Goal: Information Seeking & Learning: Learn about a topic

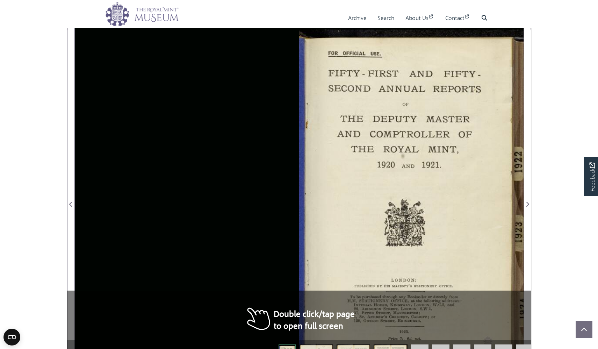
scroll to position [69, 0]
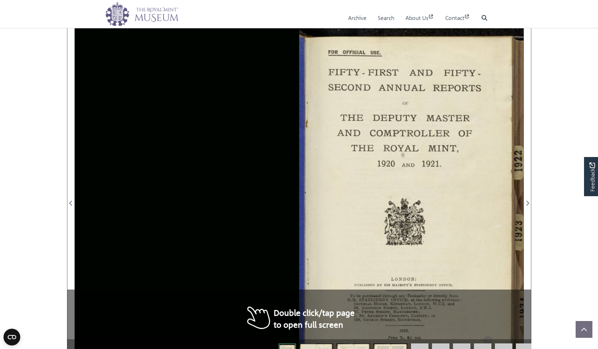
click at [450, 262] on div at bounding box center [411, 199] width 225 height 350
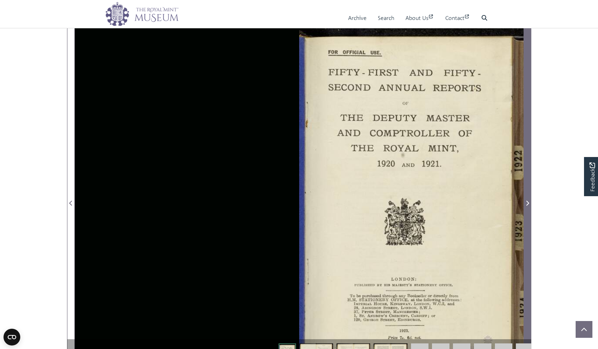
click at [528, 208] on span "Next Page" at bounding box center [527, 198] width 7 height 349
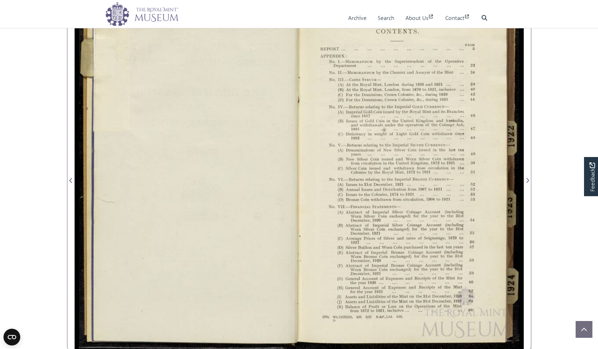
scroll to position [95, 0]
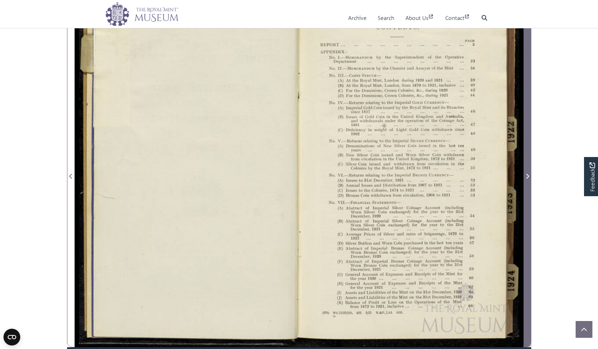
click at [526, 203] on span "Next Page" at bounding box center [527, 172] width 7 height 349
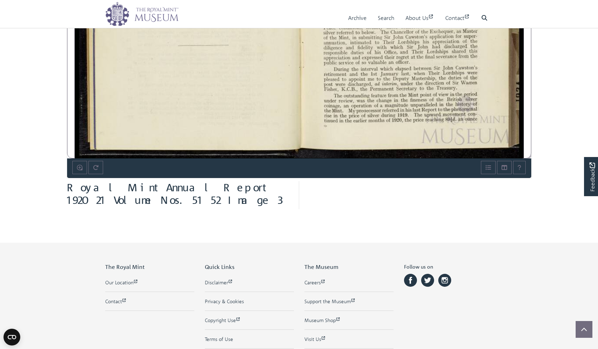
scroll to position [264, 0]
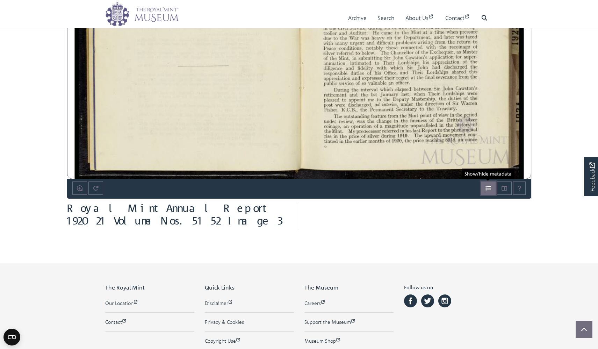
click at [486, 189] on icon "Open metadata window" at bounding box center [489, 188] width 6 height 6
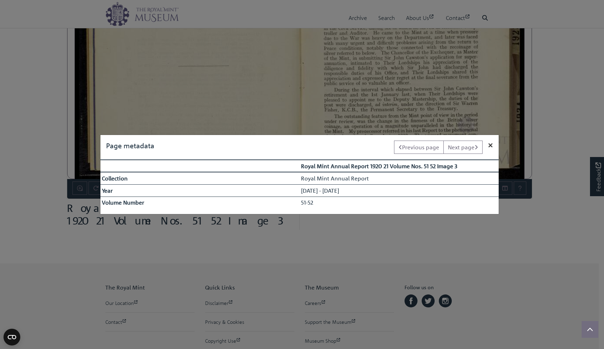
click at [488, 146] on span "×" at bounding box center [490, 145] width 5 height 10
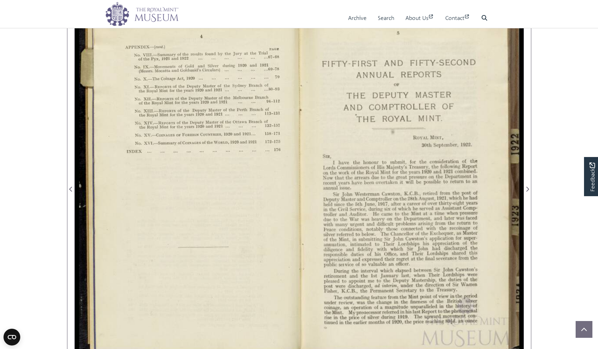
scroll to position [0, 0]
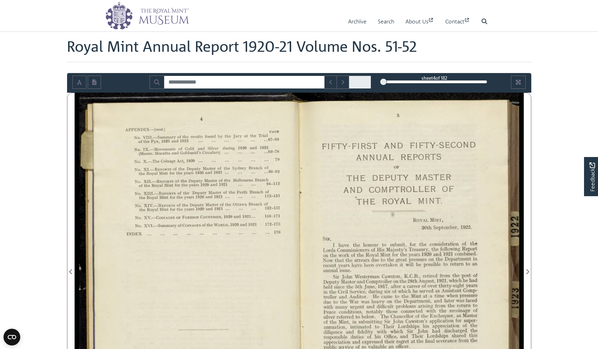
click at [366, 83] on span at bounding box center [360, 82] width 22 height 13
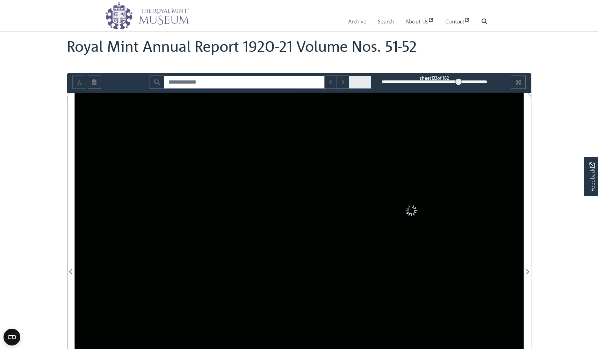
drag, startPoint x: 383, startPoint y: 81, endPoint x: 459, endPoint y: 85, distance: 76.0
click at [459, 85] on div "133" at bounding box center [435, 81] width 106 height 7
drag, startPoint x: 458, startPoint y: 81, endPoint x: 474, endPoint y: 83, distance: 15.1
click at [474, 84] on div at bounding box center [473, 81] width 7 height 7
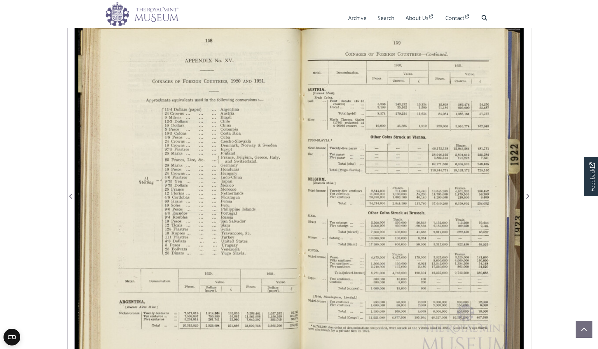
scroll to position [74, 0]
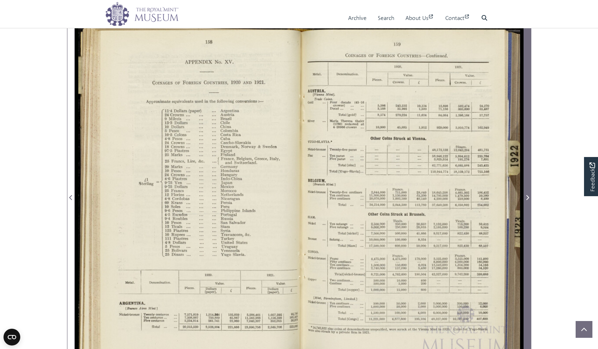
click at [528, 195] on icon "Next Page" at bounding box center [527, 198] width 3 height 6
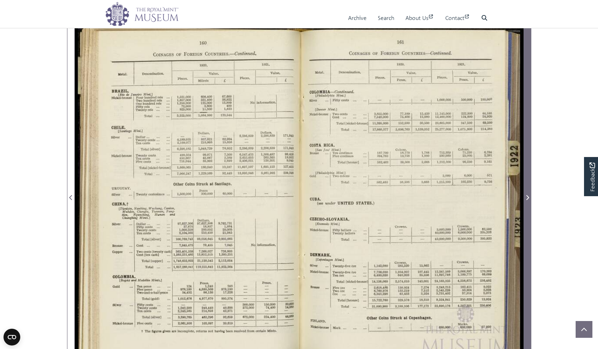
click at [528, 195] on icon "Next Page" at bounding box center [527, 198] width 3 height 6
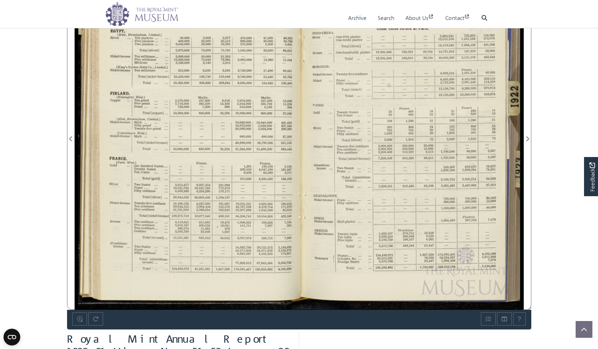
scroll to position [129, 0]
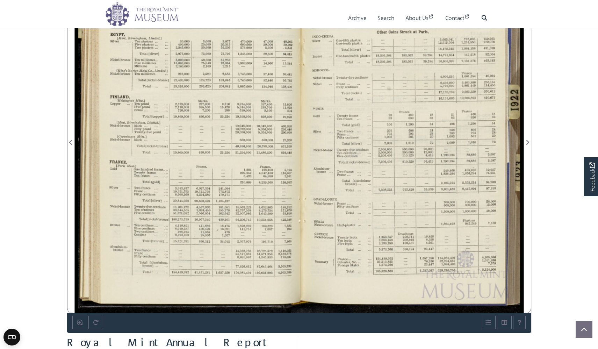
click at [221, 241] on div at bounding box center [187, 138] width 225 height 350
drag, startPoint x: 196, startPoint y: 220, endPoint x: 224, endPoint y: 231, distance: 30.3
click at [224, 231] on div at bounding box center [187, 138] width 225 height 350
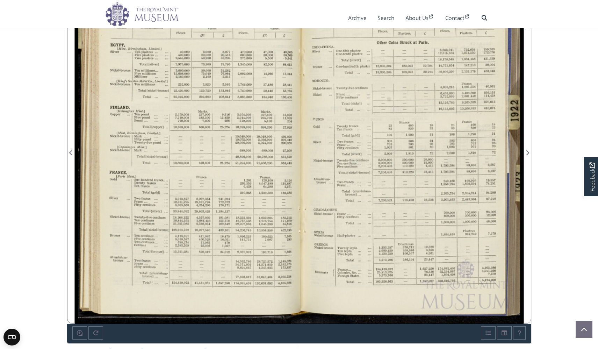
scroll to position [0, 0]
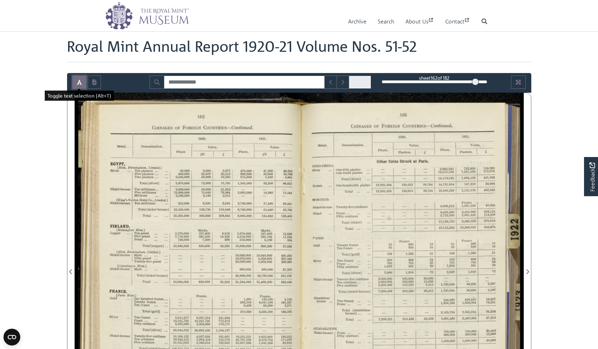
click at [80, 79] on icon "Toggle text selection (Alt+T)" at bounding box center [79, 82] width 5 height 6
click at [93, 79] on icon "Open transcription window" at bounding box center [94, 82] width 4 height 6
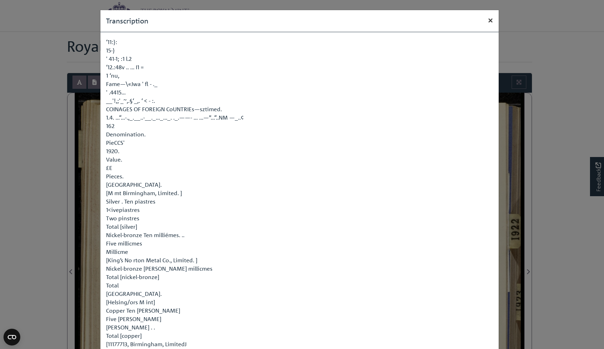
click at [491, 17] on button "×" at bounding box center [490, 20] width 16 height 20
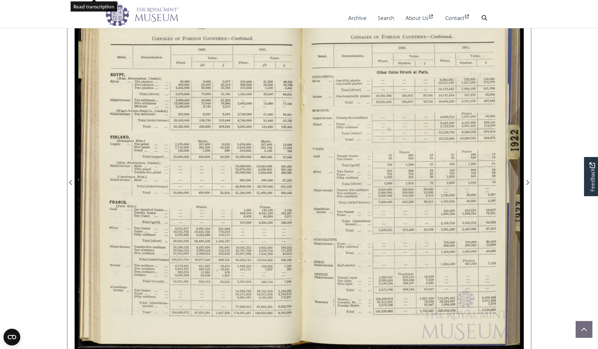
scroll to position [94, 0]
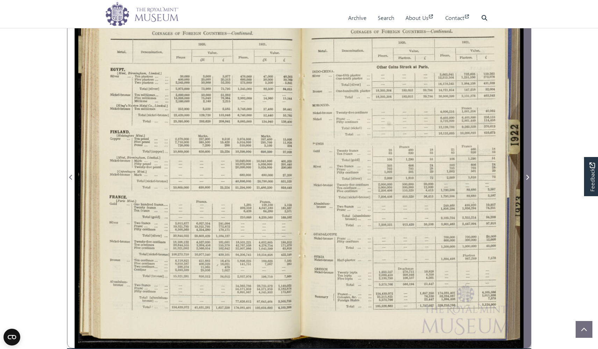
click at [529, 193] on span "Next Page" at bounding box center [527, 173] width 7 height 349
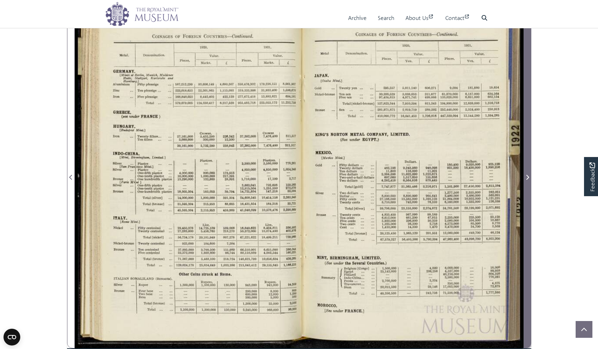
click at [529, 193] on span "Next Page" at bounding box center [527, 173] width 7 height 349
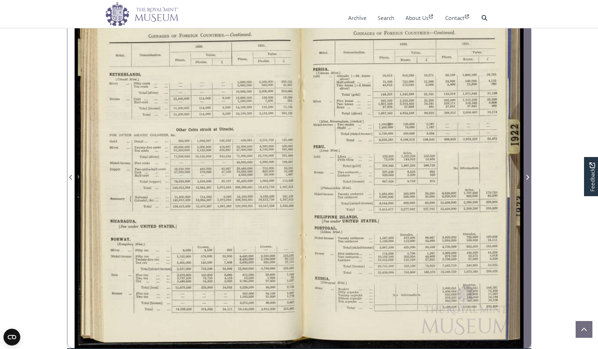
click at [529, 193] on span "Next Page" at bounding box center [527, 173] width 7 height 349
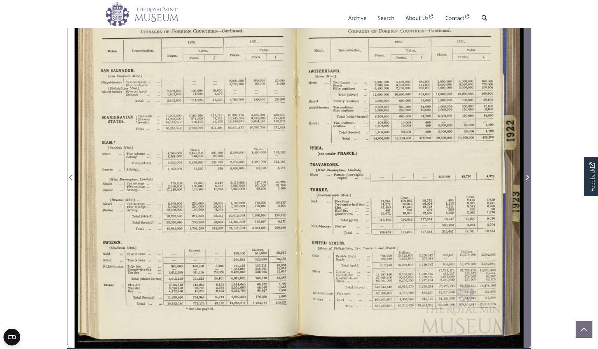
click at [529, 193] on span "Next Page" at bounding box center [527, 173] width 7 height 349
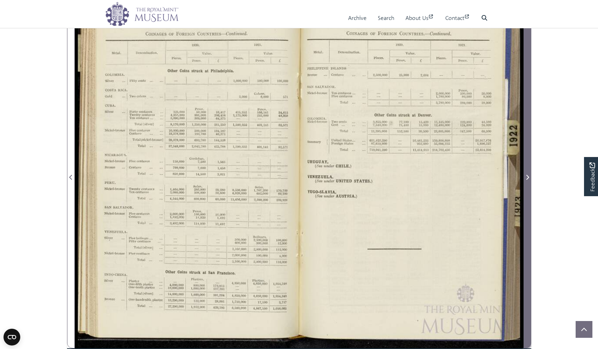
click at [529, 193] on span "Next Page" at bounding box center [527, 173] width 7 height 349
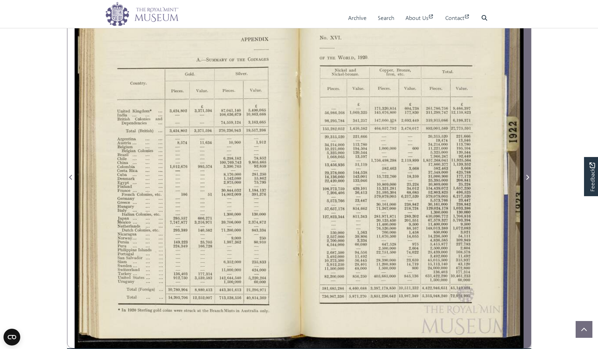
click at [529, 193] on span "Next Page" at bounding box center [527, 173] width 7 height 349
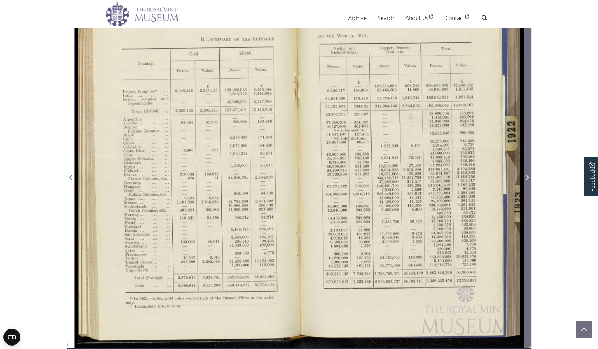
click at [529, 193] on span "Next Page" at bounding box center [527, 173] width 7 height 349
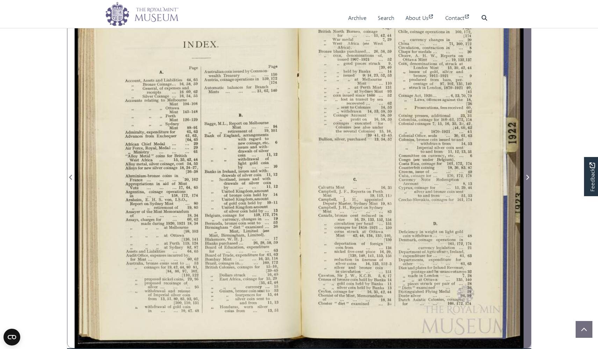
click at [529, 193] on span "Next Page" at bounding box center [527, 173] width 7 height 349
